Goal: Find specific page/section: Find specific page/section

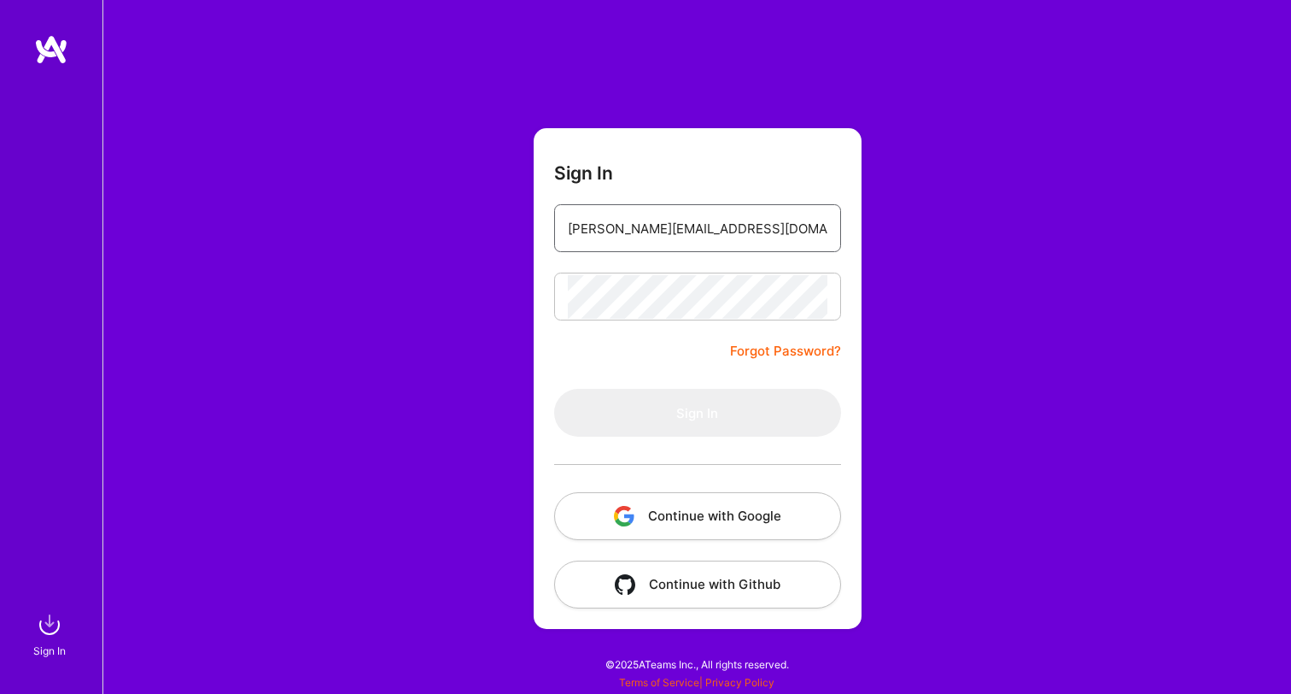
type input "[PERSON_NAME][EMAIL_ADDRESS][DOMAIN_NAME]"
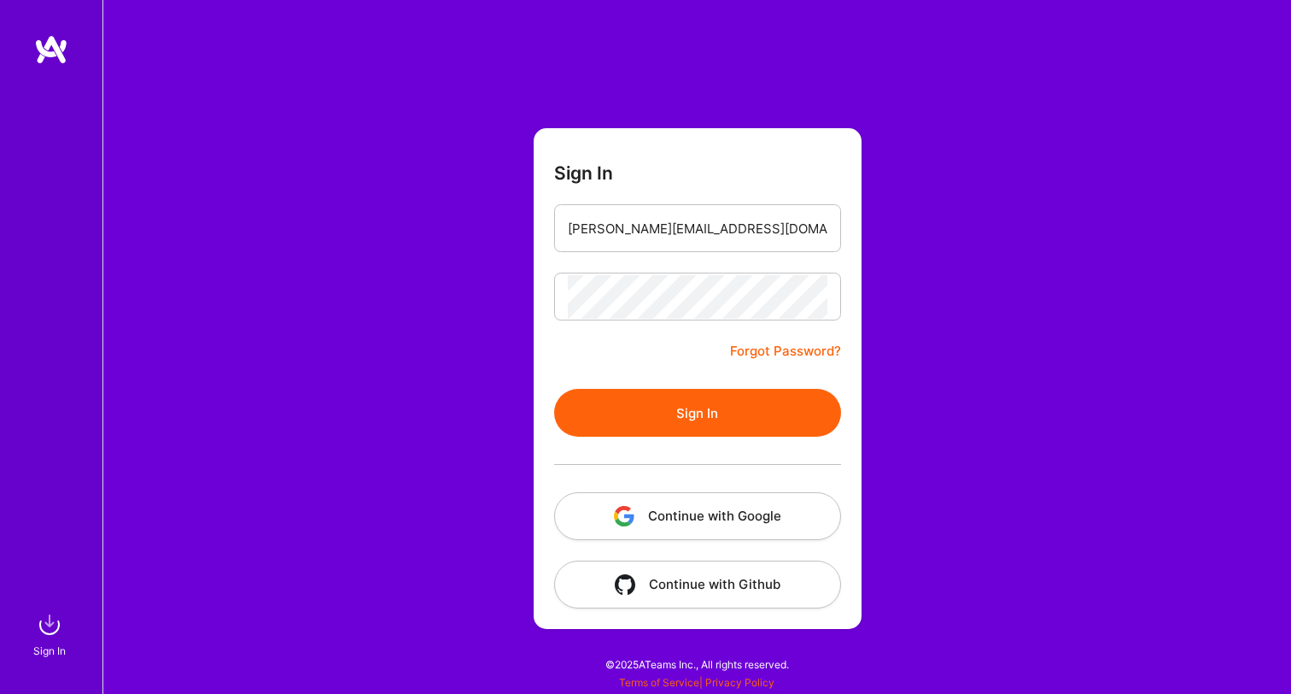
click at [709, 413] on button "Sign In" at bounding box center [697, 413] width 287 height 48
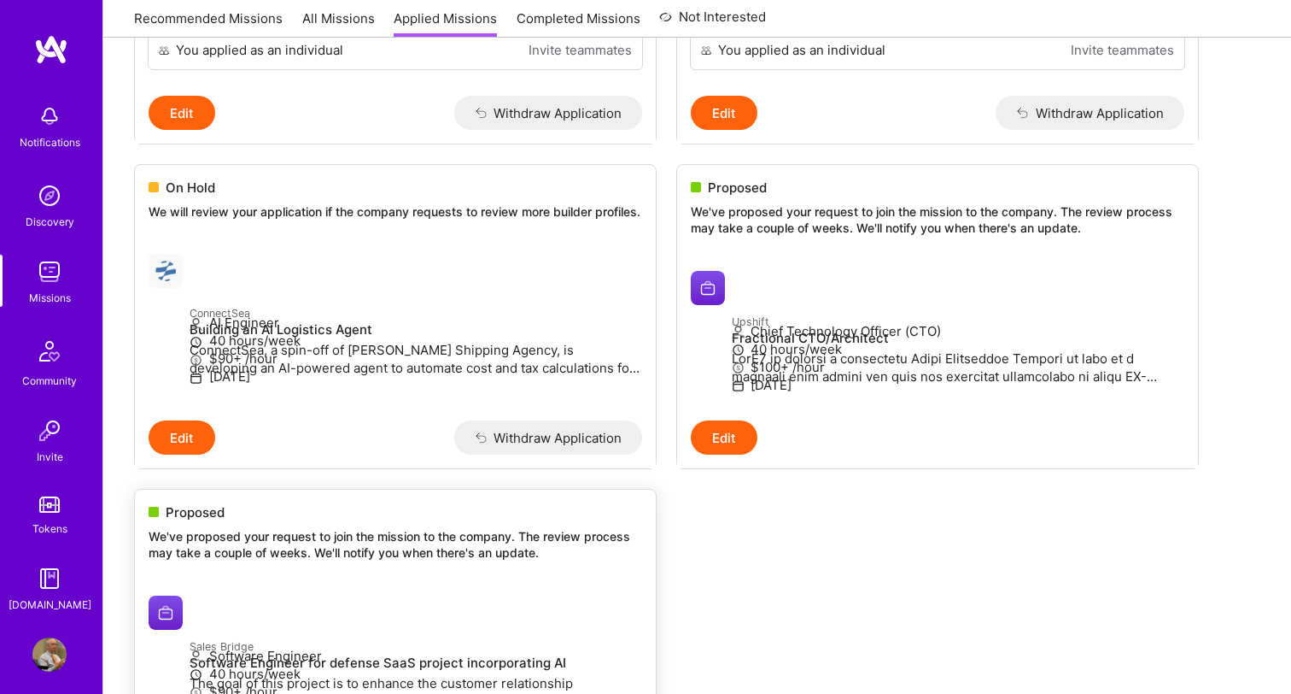
scroll to position [485, 0]
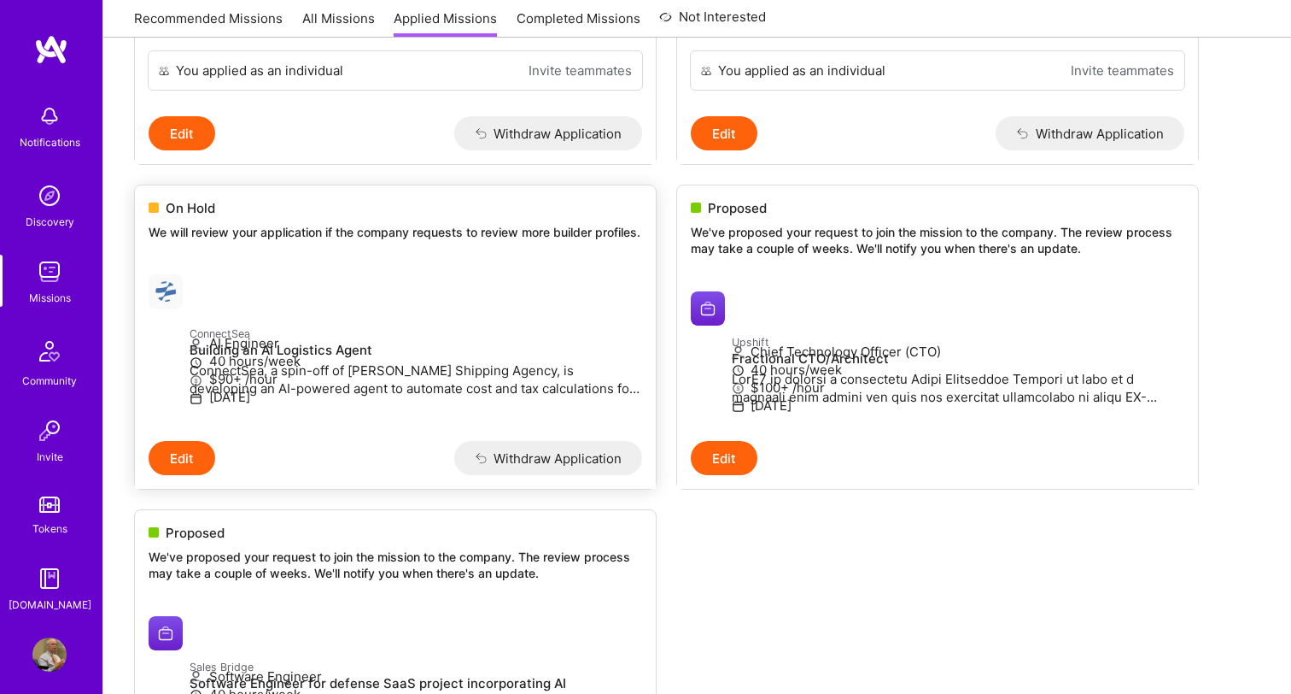
click at [156, 213] on span at bounding box center [154, 207] width 10 height 10
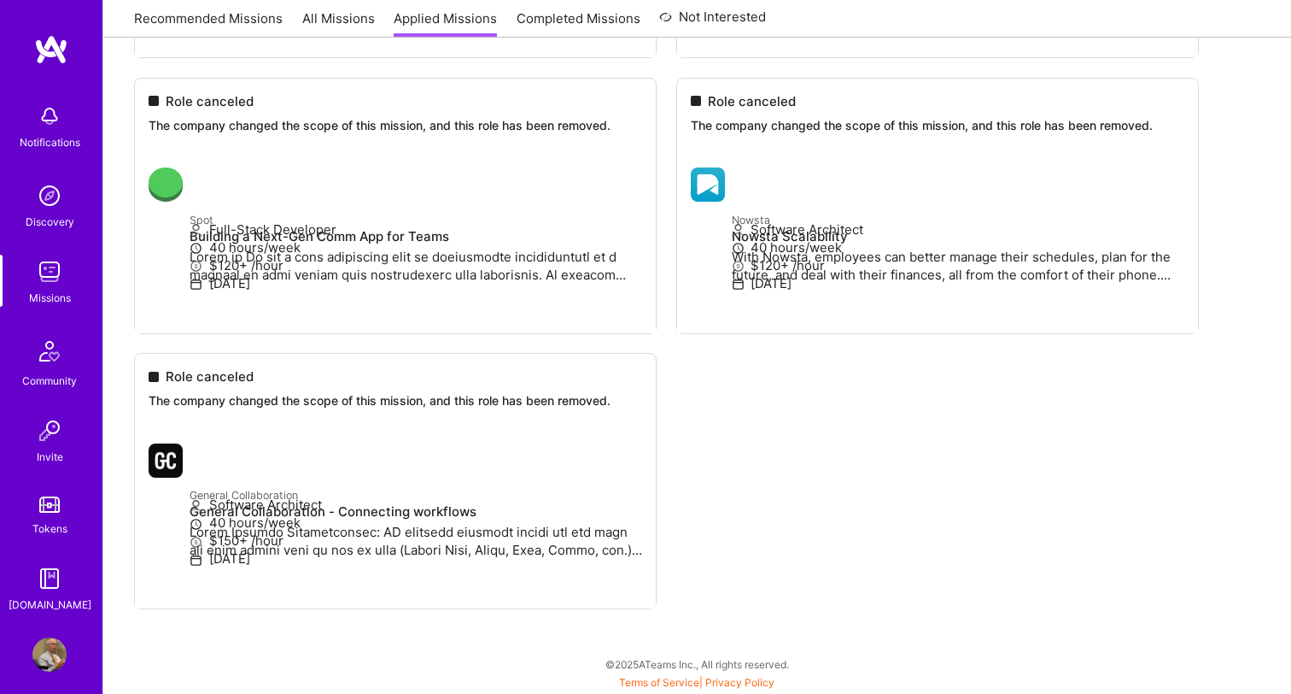
scroll to position [8746, 0]
